Goal: Information Seeking & Learning: Learn about a topic

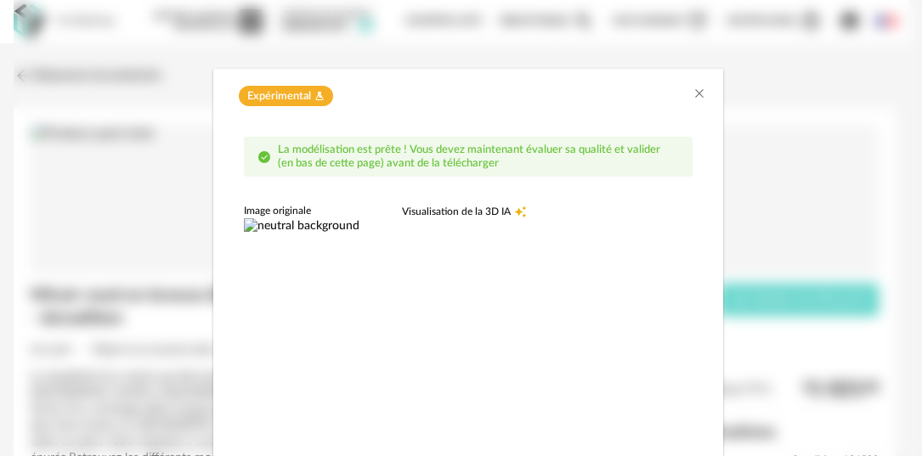
scroll to position [278, 0]
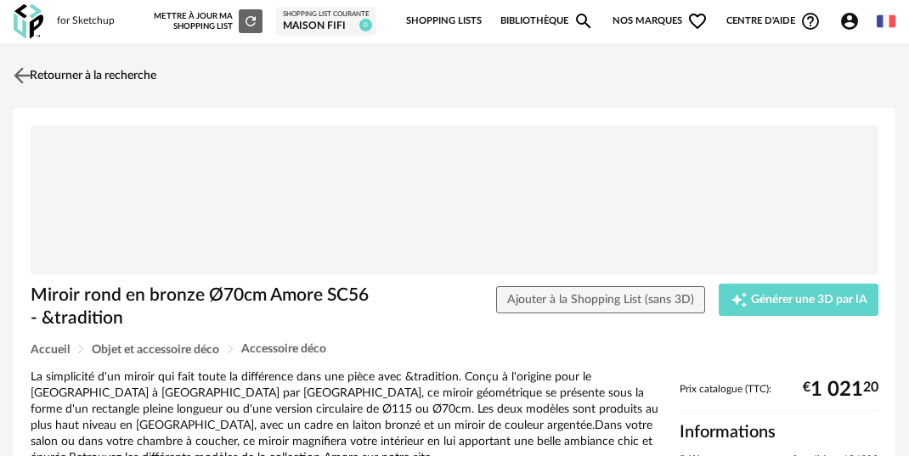
click at [124, 76] on link "Retourner à la recherche" at bounding box center [82, 75] width 147 height 37
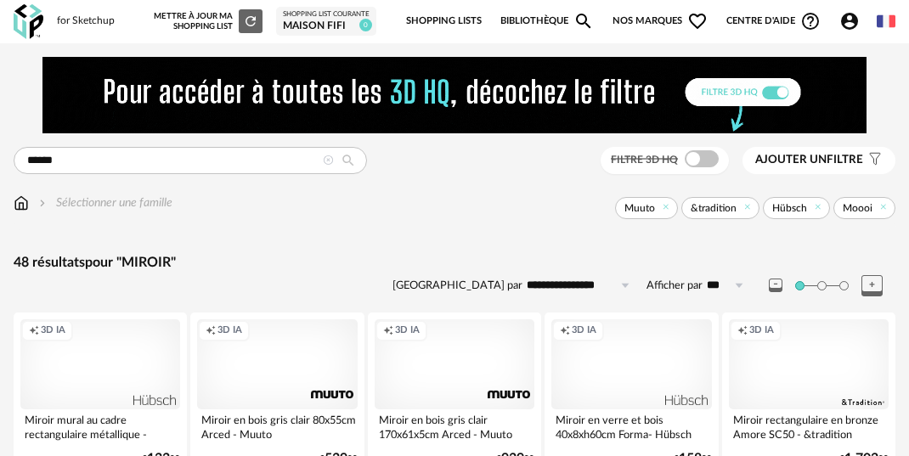
click at [37, 24] on img at bounding box center [29, 21] width 30 height 35
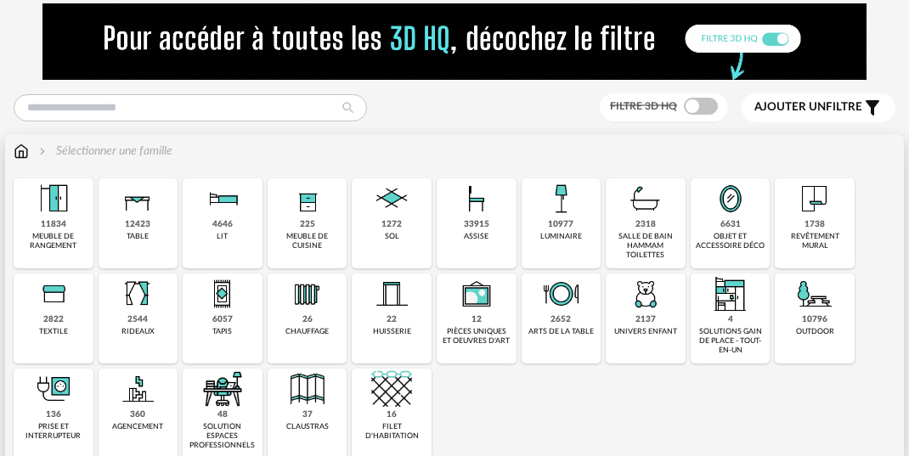
scroll to position [185, 0]
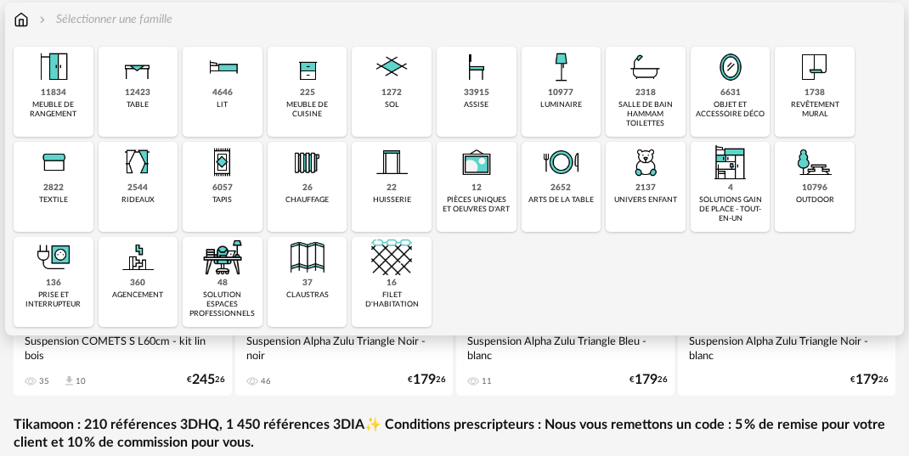
click at [559, 90] on div "10977" at bounding box center [560, 92] width 25 height 11
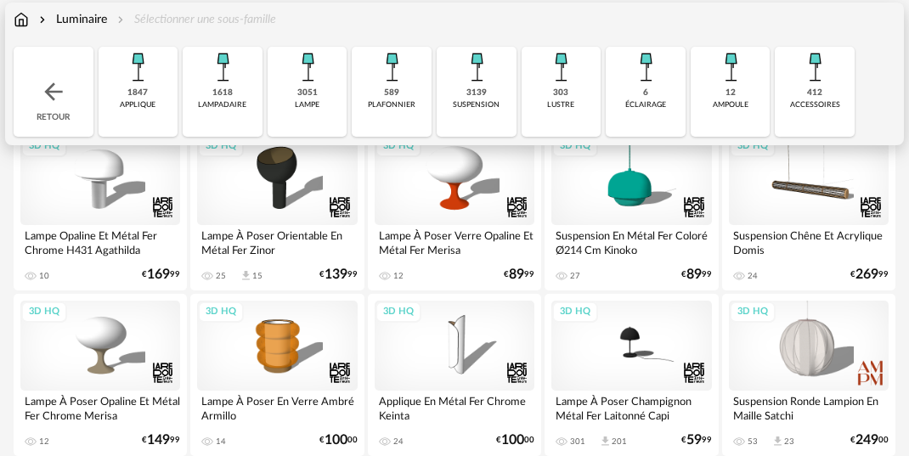
click at [137, 82] on img at bounding box center [137, 67] width 41 height 41
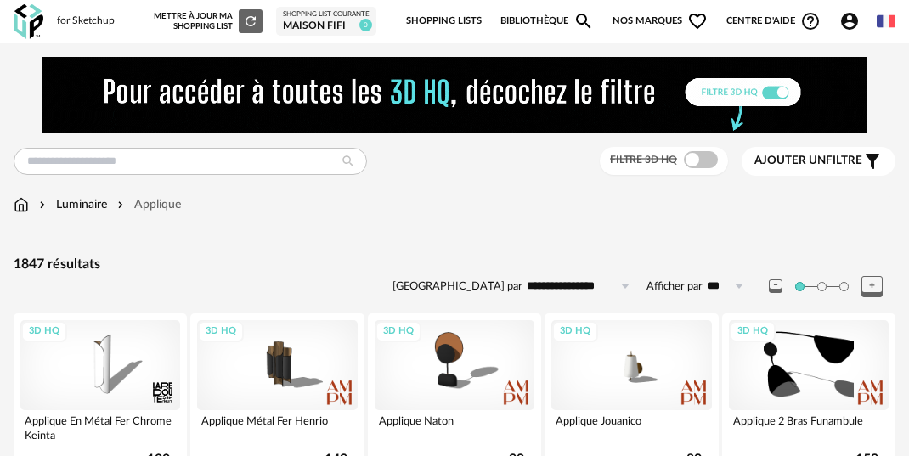
click at [845, 163] on span "Ajouter un filtre" at bounding box center [808, 161] width 108 height 14
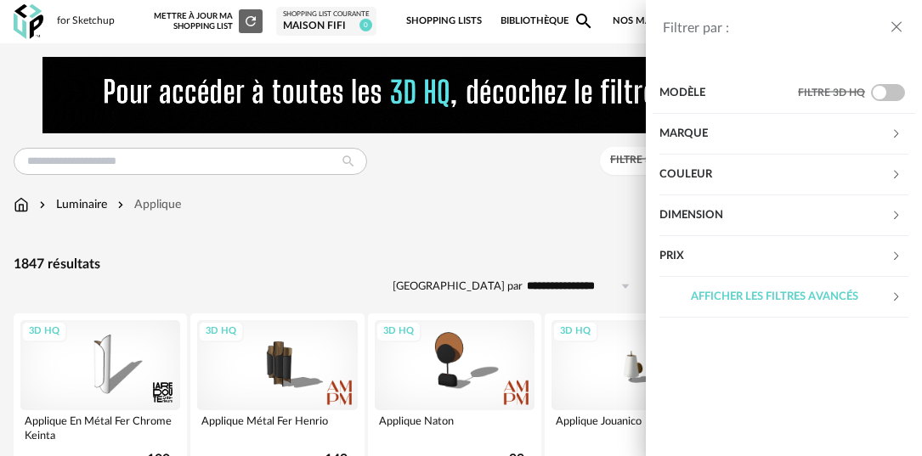
click at [827, 136] on div "Marque" at bounding box center [775, 134] width 232 height 41
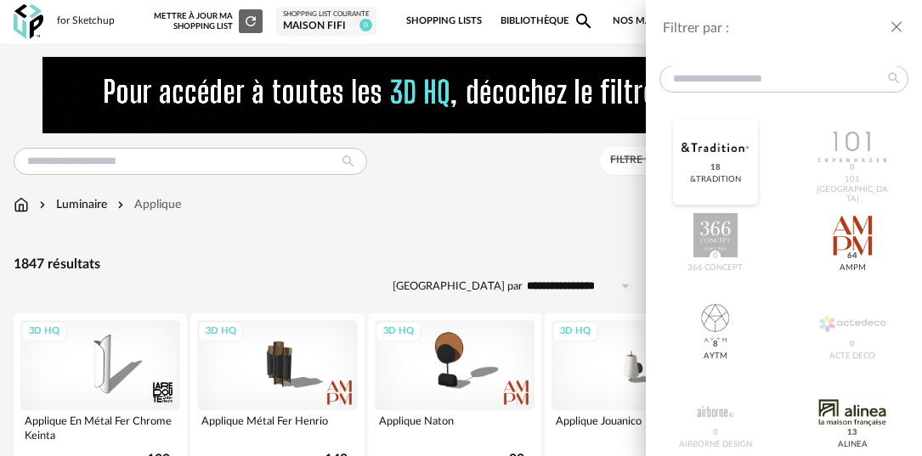
scroll to position [87, 0]
click at [713, 160] on div at bounding box center [714, 149] width 67 height 44
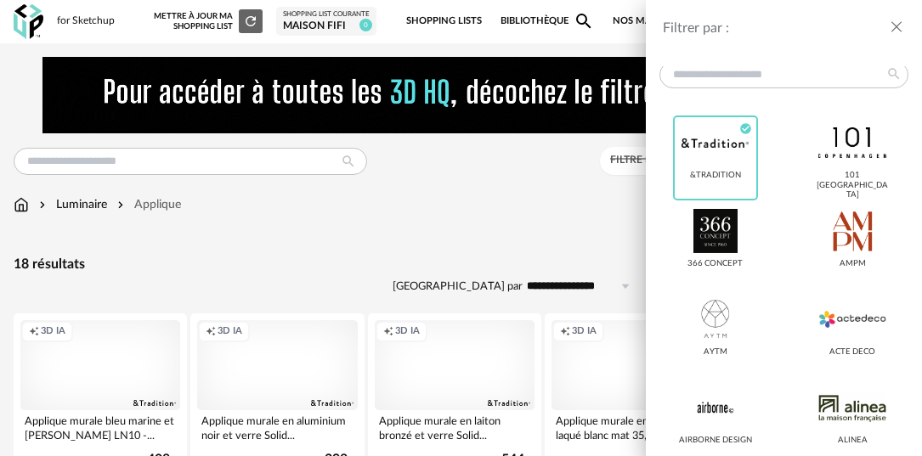
scroll to position [94, 0]
click at [721, 161] on div at bounding box center [714, 142] width 67 height 44
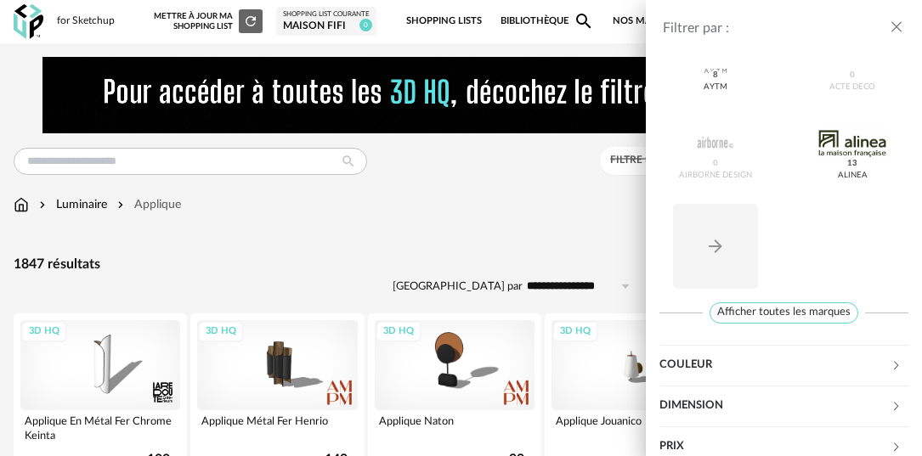
scroll to position [362, 0]
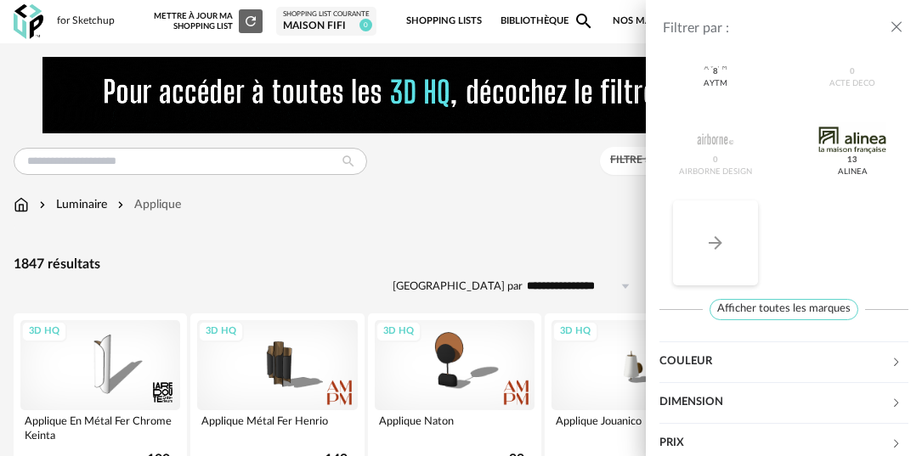
click at [747, 254] on button "Arrow Right icon" at bounding box center [715, 242] width 85 height 85
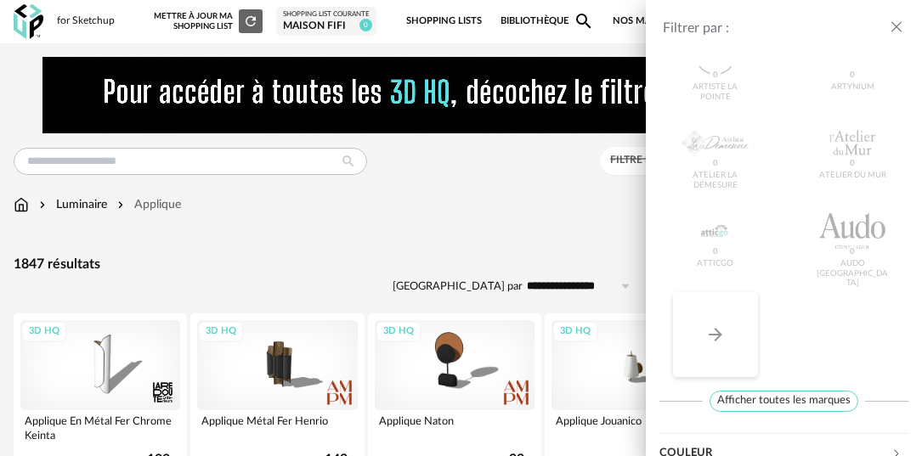
scroll to position [326, 0]
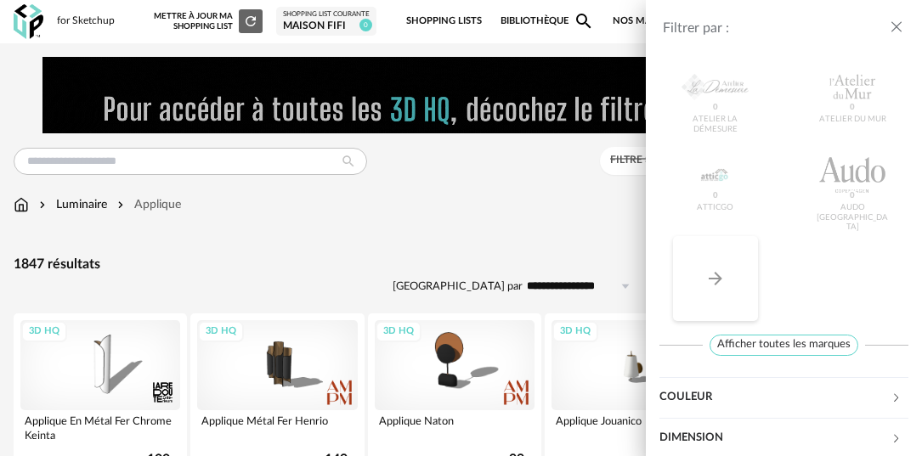
click at [741, 265] on button "Arrow Right icon" at bounding box center [715, 278] width 85 height 85
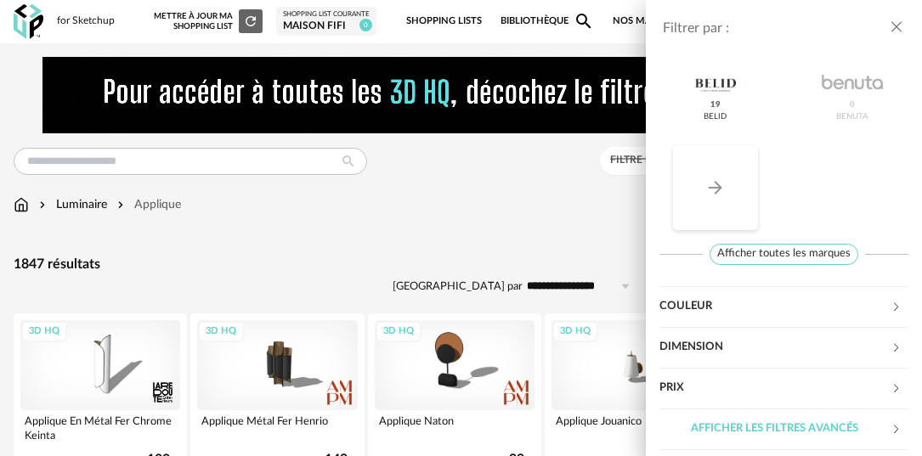
scroll to position [414, 0]
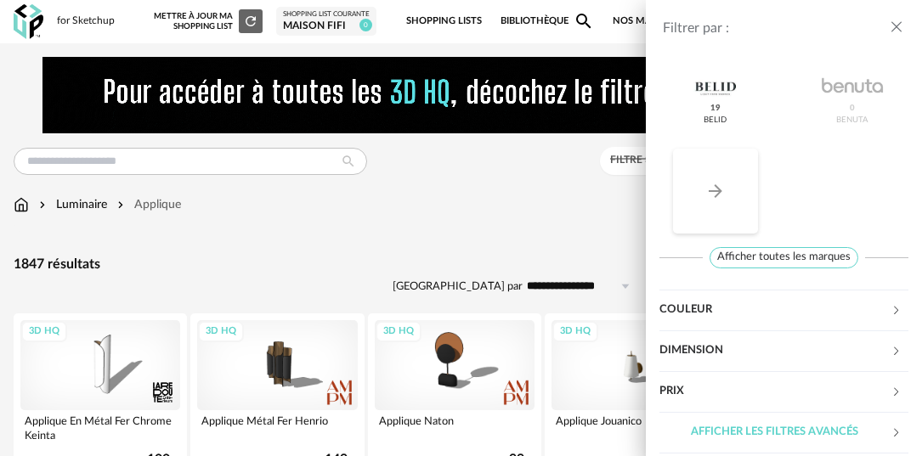
click at [736, 196] on button "Arrow Right icon" at bounding box center [715, 191] width 85 height 85
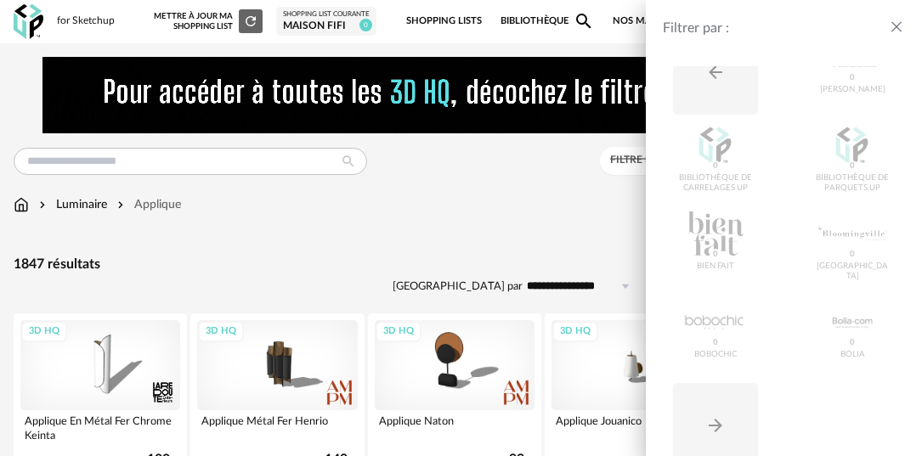
scroll to position [290, 0]
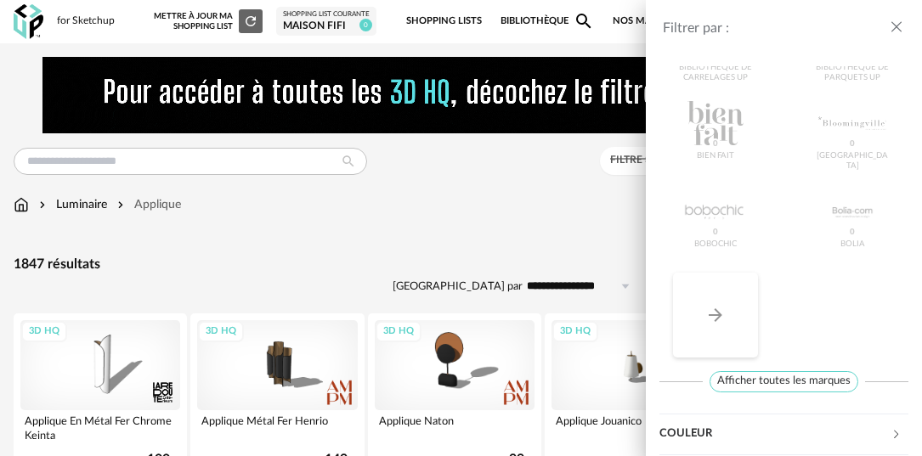
click at [740, 303] on button "Arrow Right icon" at bounding box center [715, 315] width 85 height 85
click at [734, 307] on button "Arrow Right icon" at bounding box center [715, 315] width 85 height 85
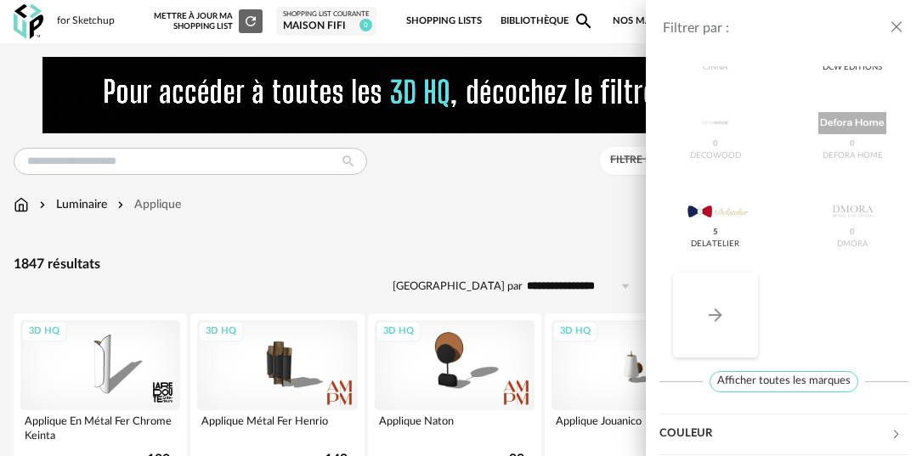
click at [734, 307] on button "Arrow Right icon" at bounding box center [715, 315] width 85 height 85
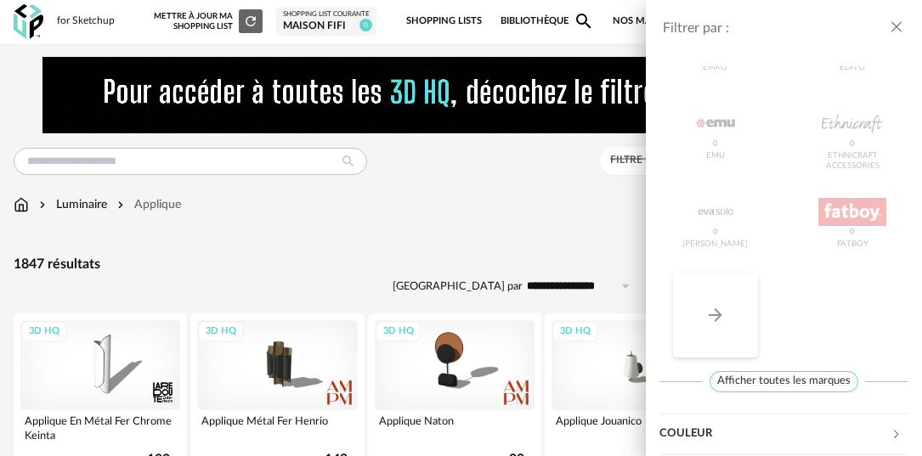
click at [734, 307] on button "Arrow Right icon" at bounding box center [715, 315] width 85 height 85
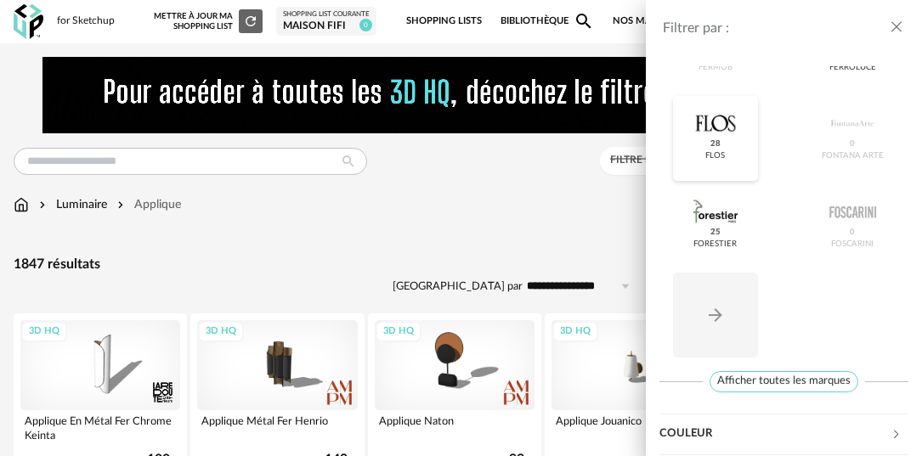
click at [714, 138] on span "28" at bounding box center [714, 144] width 15 height 12
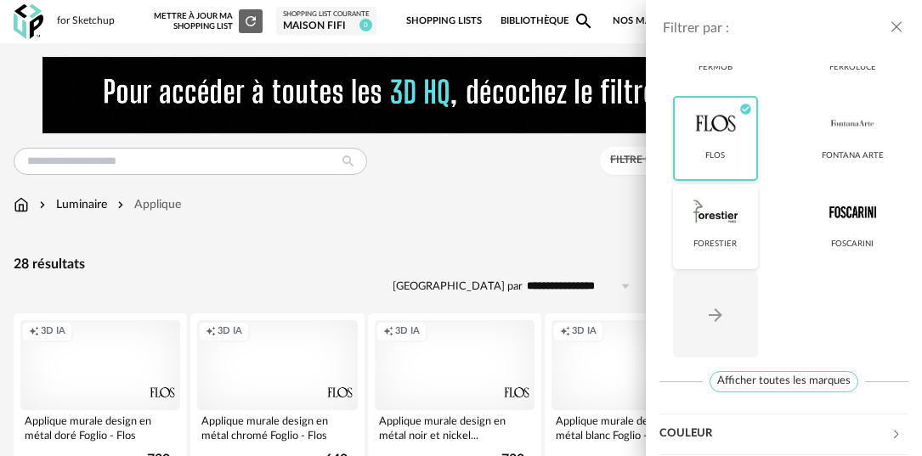
click at [719, 257] on div "Forestier" at bounding box center [715, 226] width 85 height 85
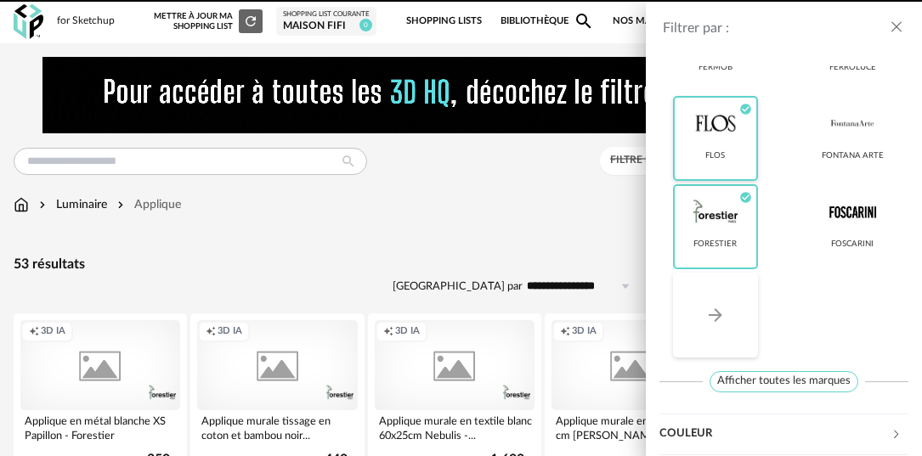
click at [730, 313] on button "Arrow Right icon" at bounding box center [715, 315] width 85 height 85
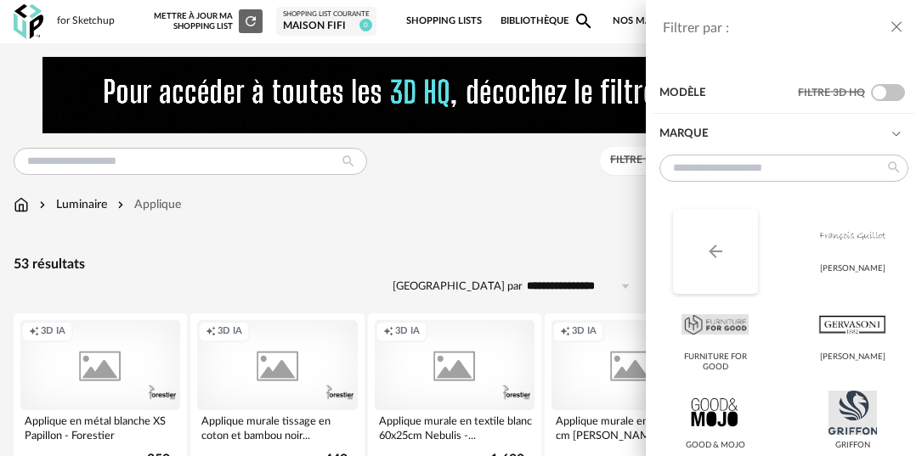
click at [730, 237] on button "Arrow Left icon" at bounding box center [715, 251] width 85 height 85
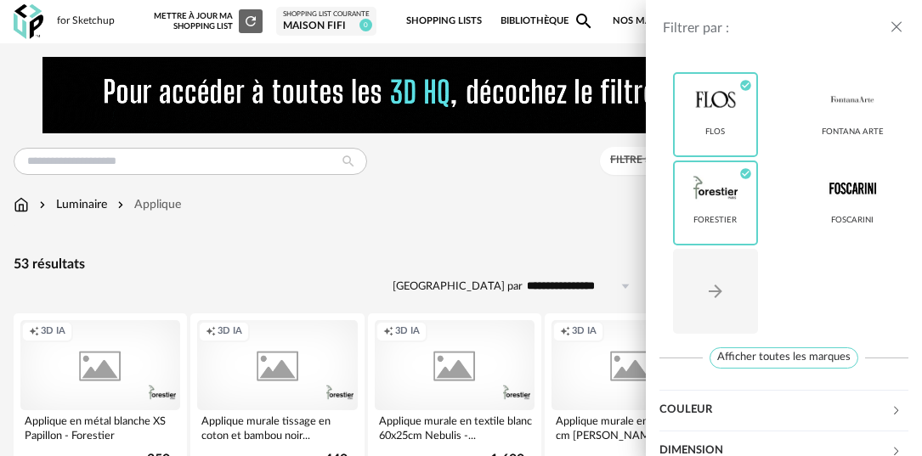
scroll to position [417, 0]
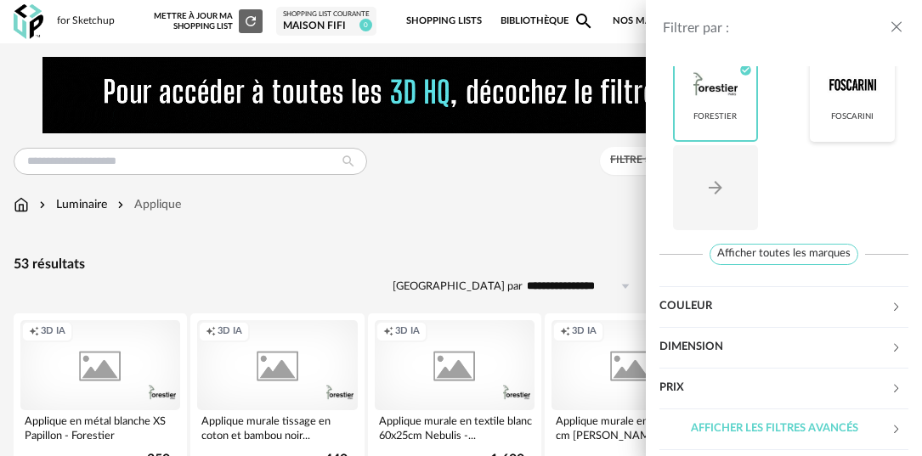
click at [840, 102] on div at bounding box center [851, 84] width 67 height 44
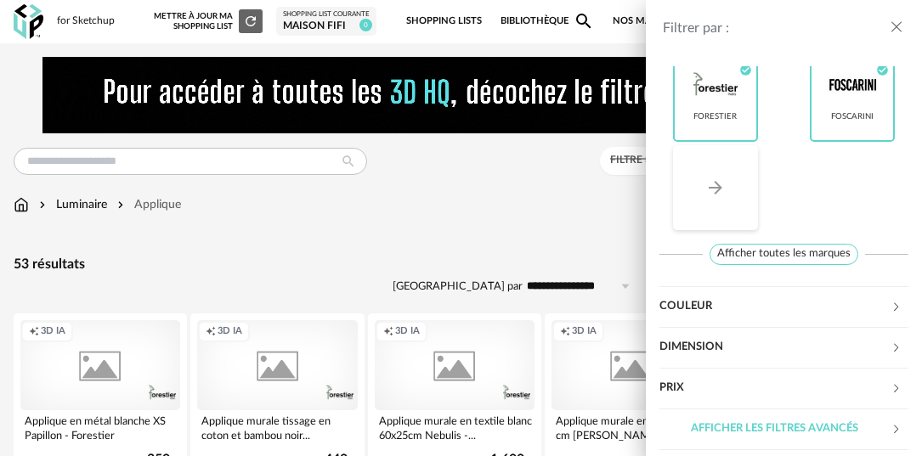
click at [730, 210] on button "Arrow Right icon" at bounding box center [715, 187] width 85 height 85
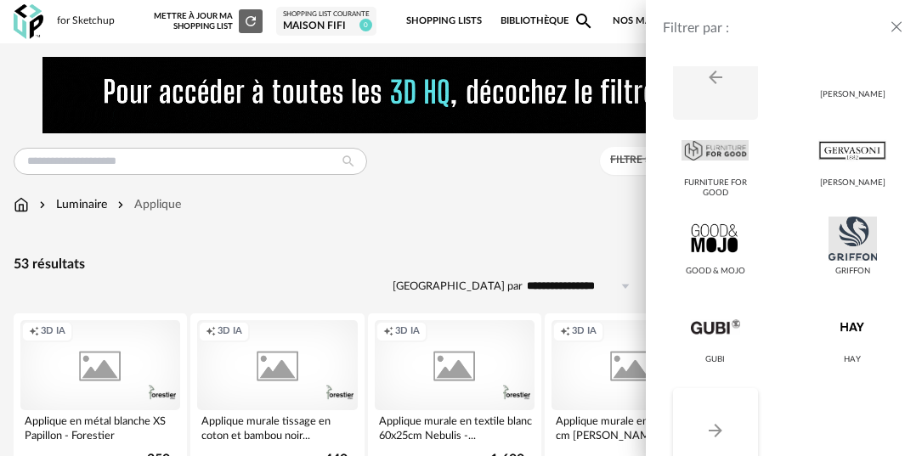
scroll to position [416, 0]
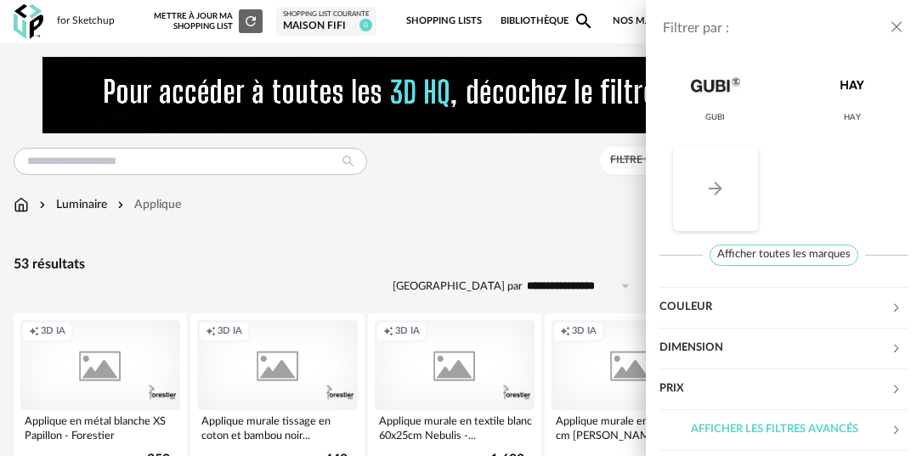
click at [736, 195] on button "Arrow Right icon" at bounding box center [715, 188] width 85 height 85
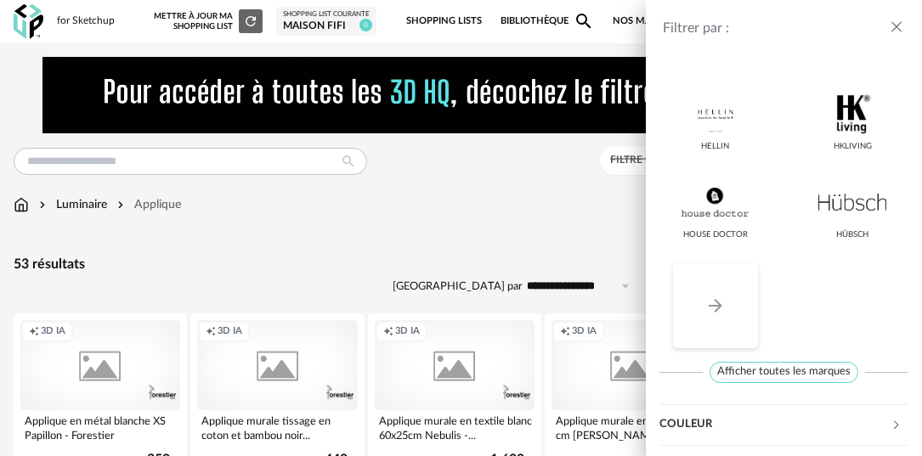
scroll to position [301, 0]
click at [739, 279] on button "Arrow Right icon" at bounding box center [715, 304] width 85 height 85
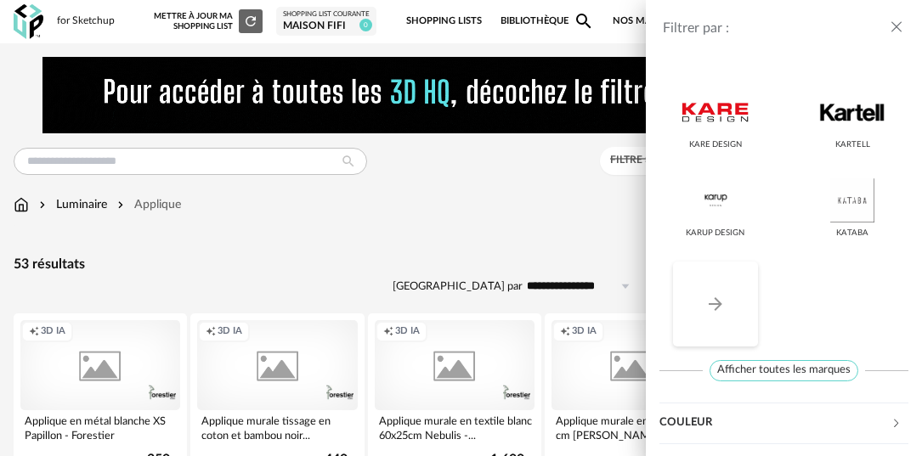
click at [739, 279] on button "Arrow Right icon" at bounding box center [715, 304] width 85 height 85
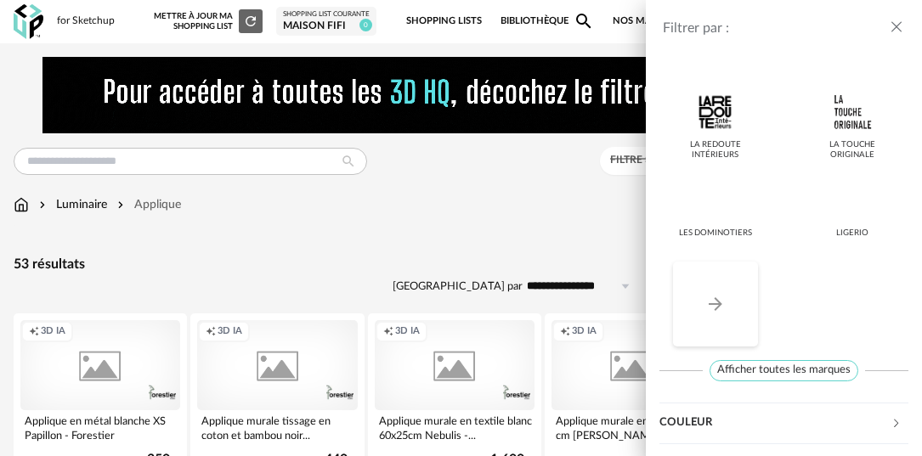
click at [739, 279] on button "Arrow Right icon" at bounding box center [715, 304] width 85 height 85
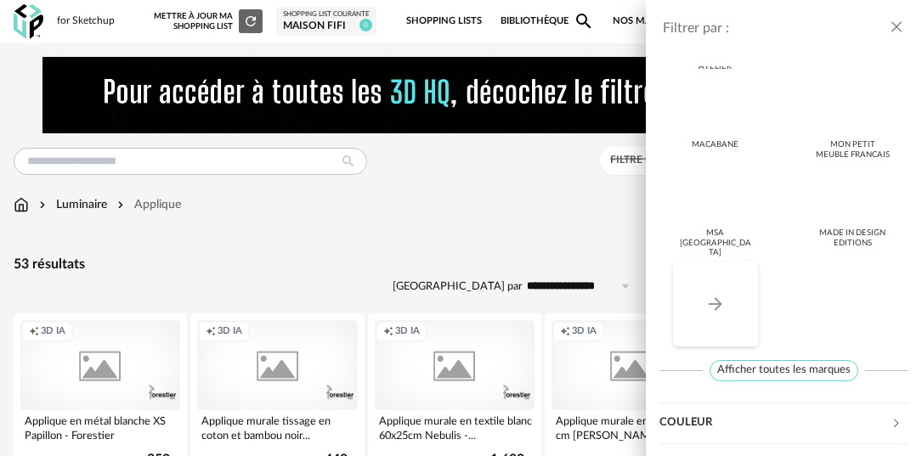
click at [739, 279] on button "Arrow Right icon" at bounding box center [715, 304] width 85 height 85
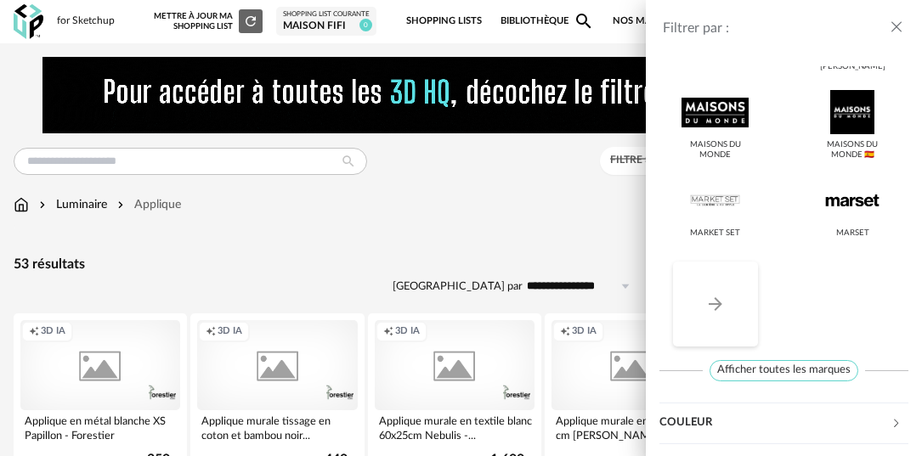
click at [739, 279] on button "Arrow Right icon" at bounding box center [715, 304] width 85 height 85
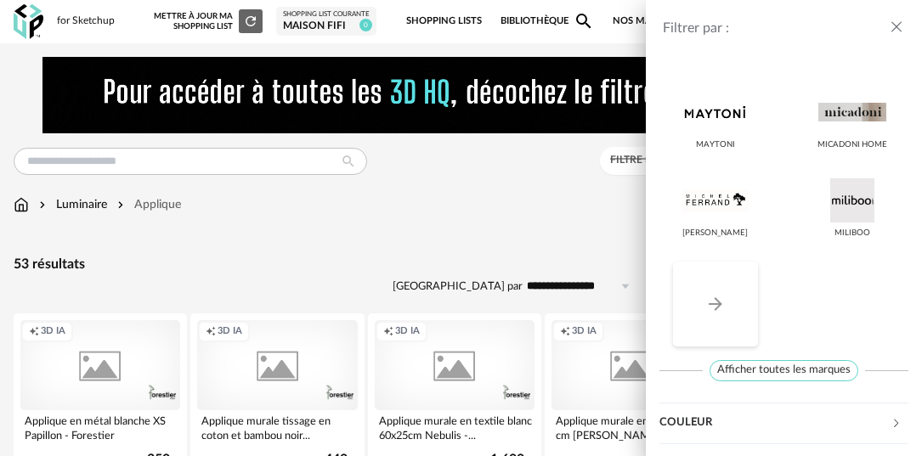
click at [733, 285] on button "Arrow Right icon" at bounding box center [715, 304] width 85 height 85
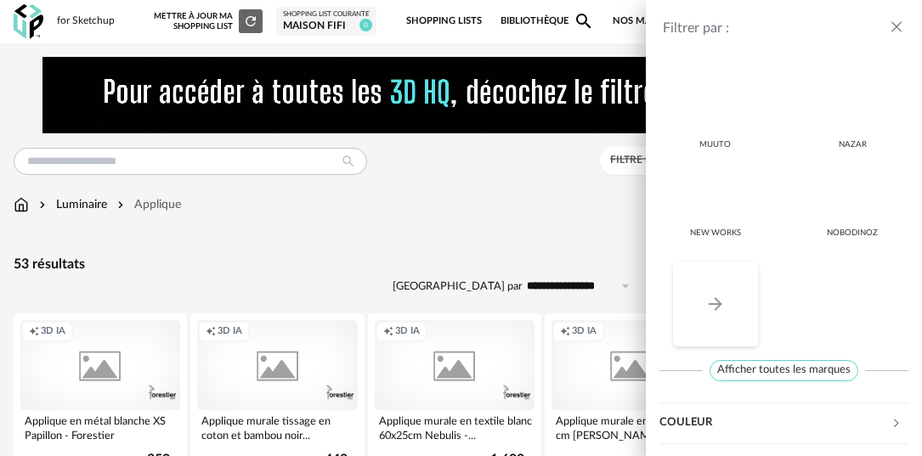
click at [727, 304] on button "Arrow Right icon" at bounding box center [715, 304] width 85 height 85
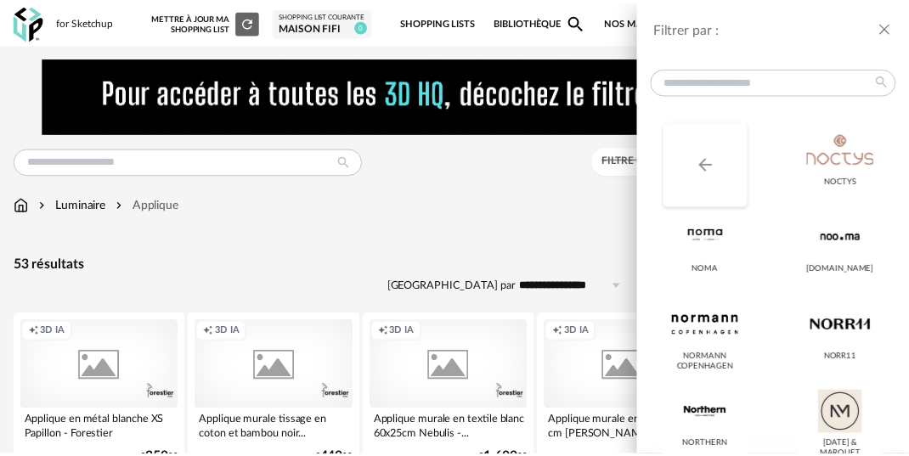
scroll to position [84, 0]
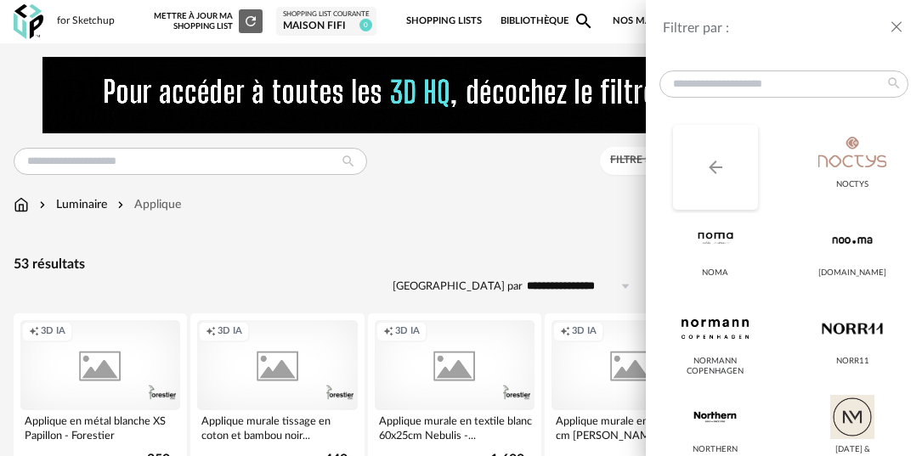
click at [728, 177] on button "Arrow Left icon" at bounding box center [715, 167] width 85 height 85
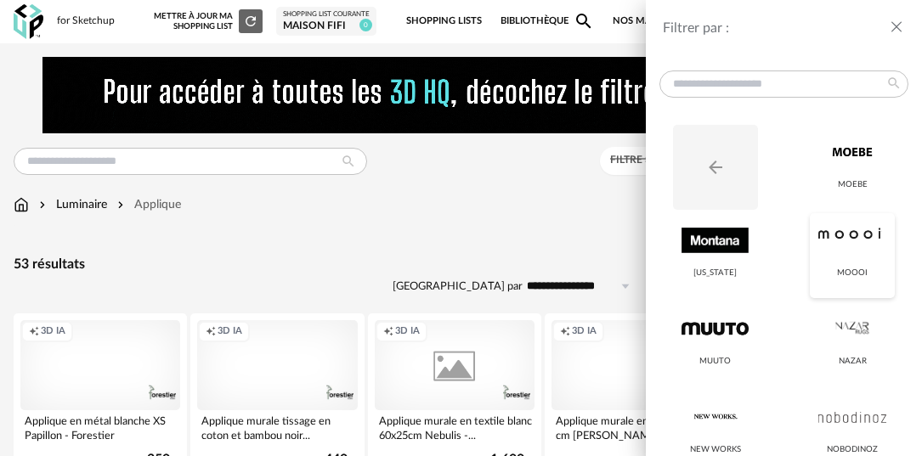
click at [843, 240] on div at bounding box center [851, 240] width 67 height 44
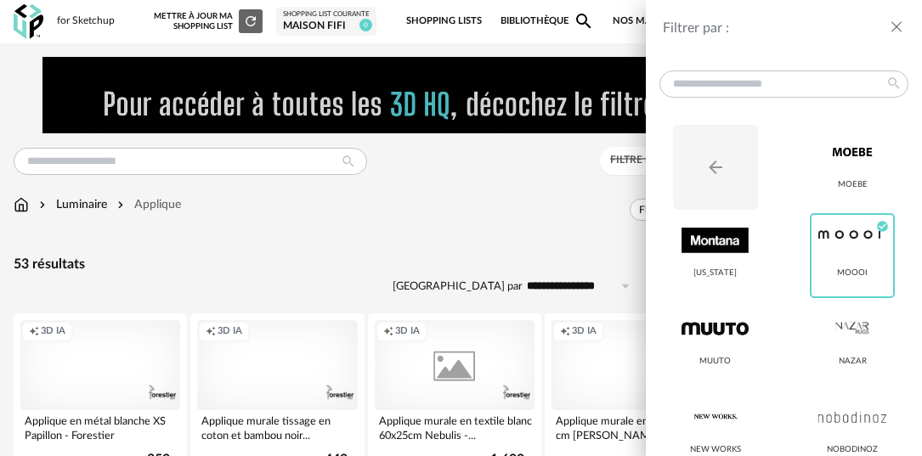
click at [898, 34] on icon "close drawer" at bounding box center [896, 27] width 17 height 17
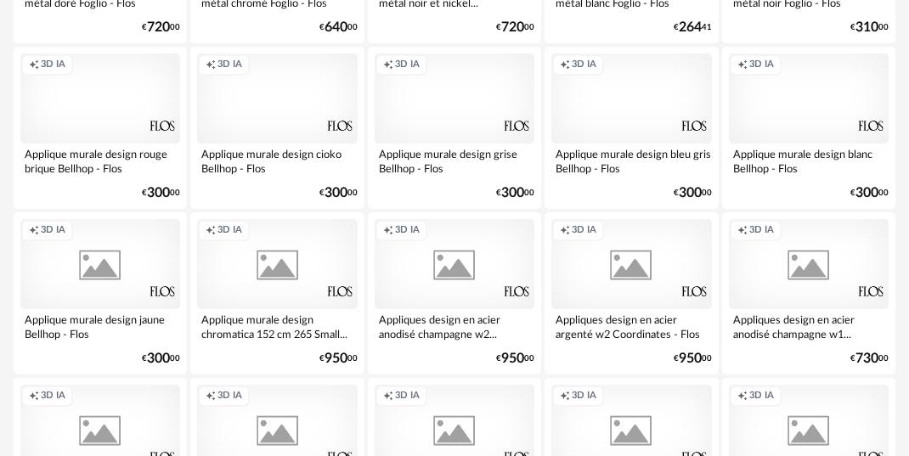
scroll to position [1264, 0]
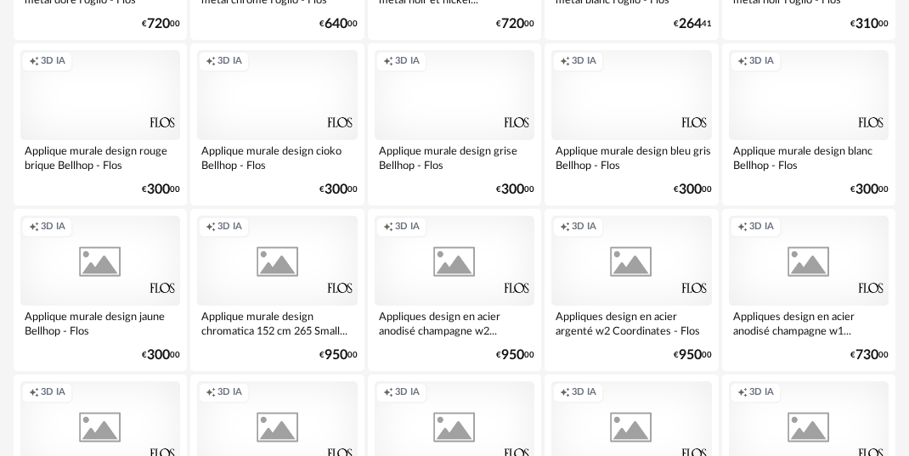
click at [820, 279] on div "Creation icon 3D IA" at bounding box center [809, 261] width 160 height 90
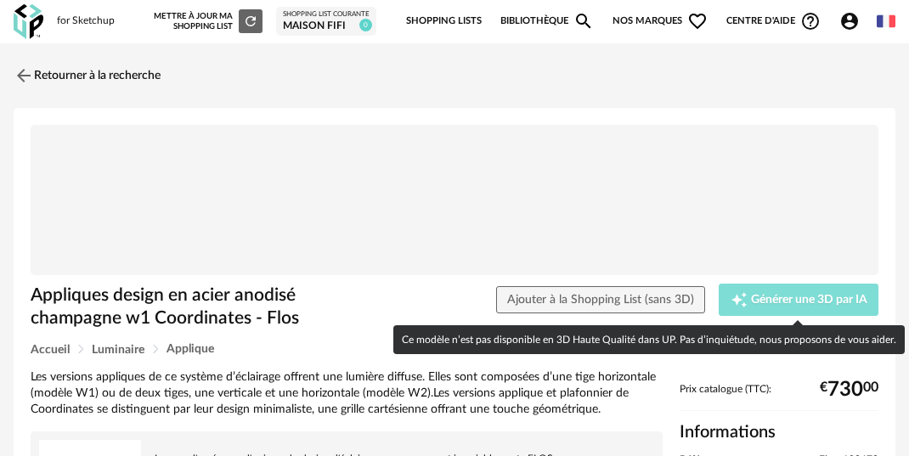
click at [798, 302] on span "Générer une 3D par IA" at bounding box center [809, 300] width 116 height 12
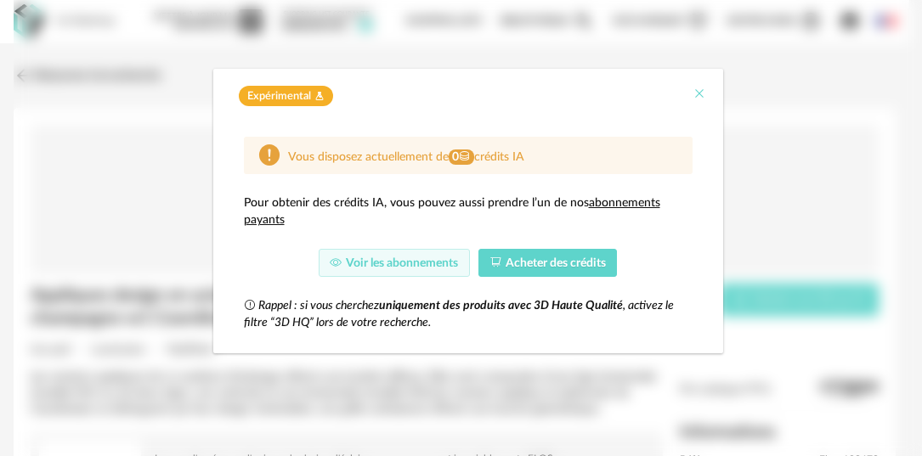
click at [696, 94] on icon "Close" at bounding box center [699, 94] width 14 height 14
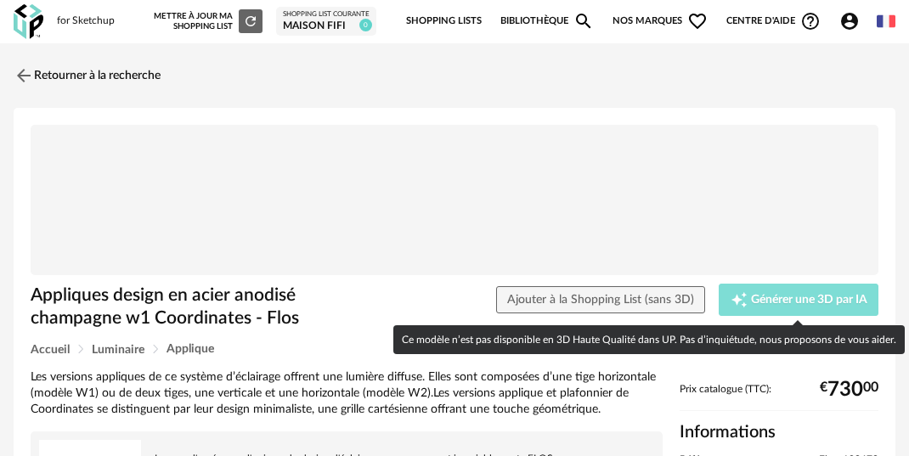
click at [789, 301] on span "Générer une 3D par IA" at bounding box center [809, 300] width 116 height 12
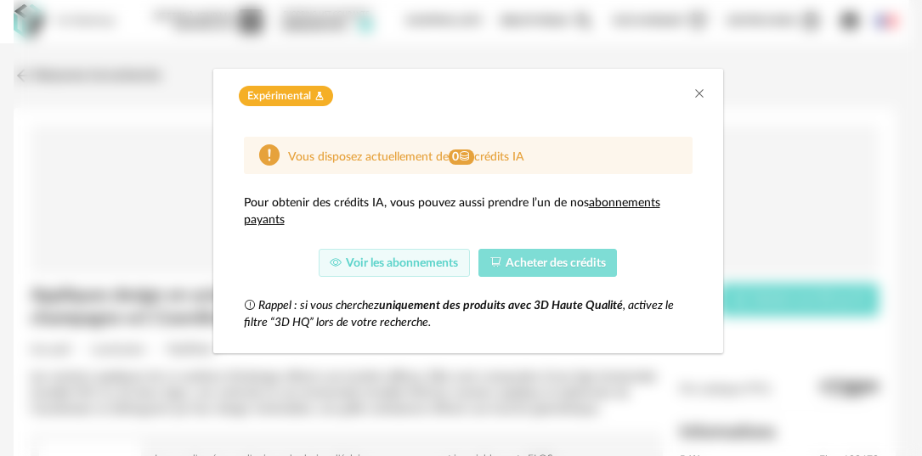
click at [577, 258] on span "Acheter des crédits" at bounding box center [555, 263] width 100 height 12
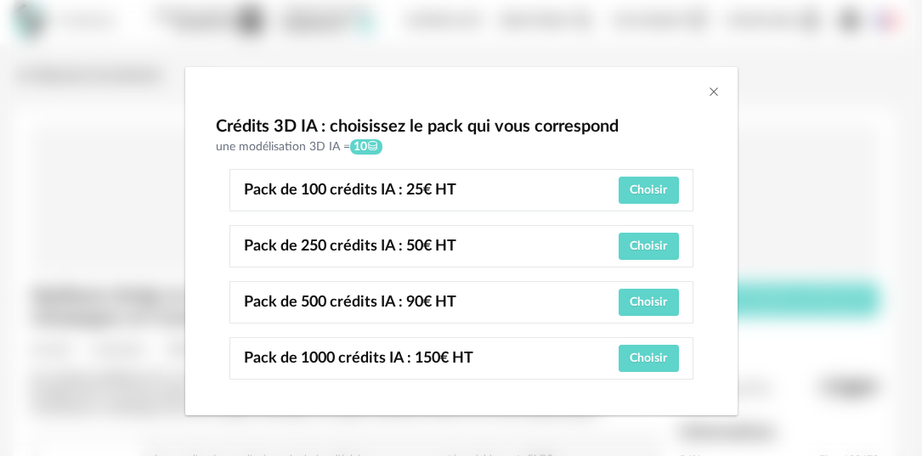
scroll to position [3, 0]
